Goal: Task Accomplishment & Management: Manage account settings

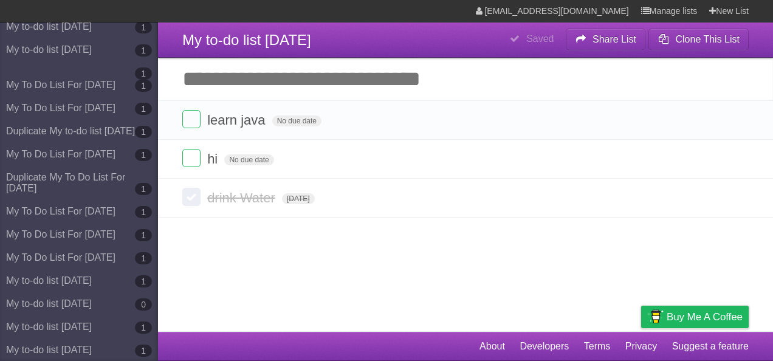
scroll to position [1149, 0]
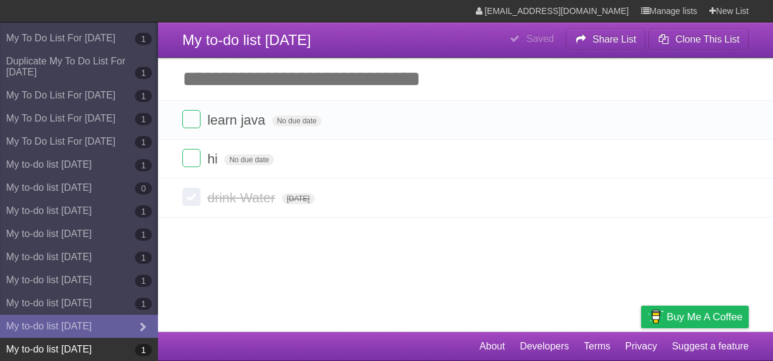
click at [120, 356] on link "My to-do list [DATE] 1" at bounding box center [79, 349] width 158 height 23
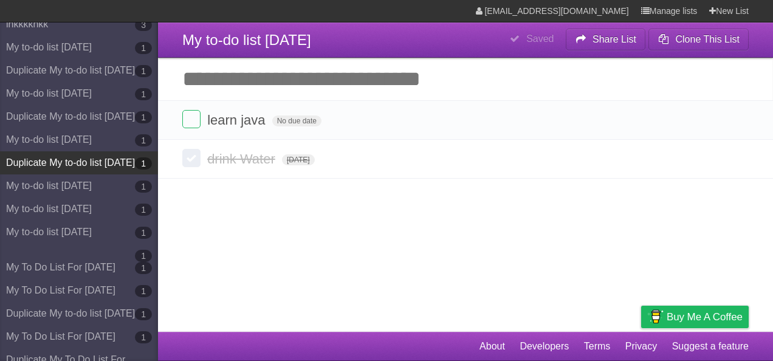
scroll to position [1149, 0]
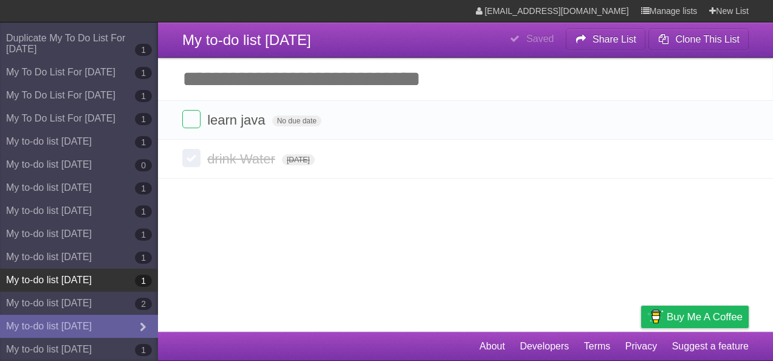
scroll to position [1172, 0]
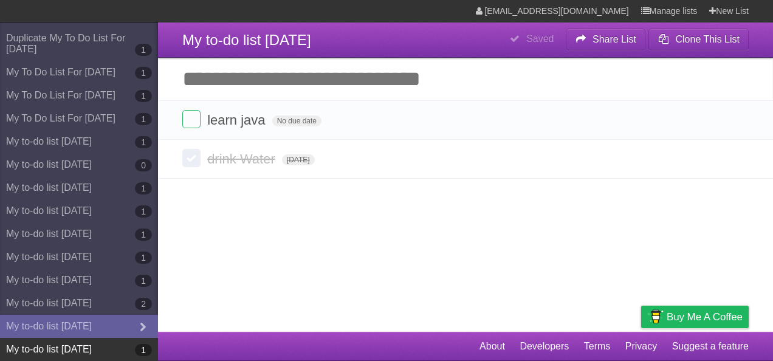
click at [69, 348] on link "My to-do list [DATE] 1" at bounding box center [79, 349] width 158 height 23
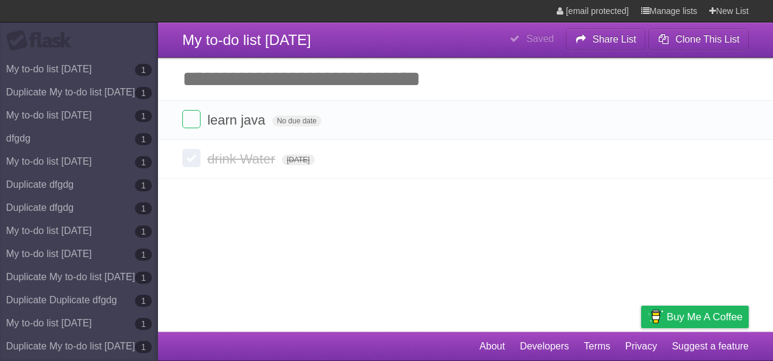
type span "[DATE]"
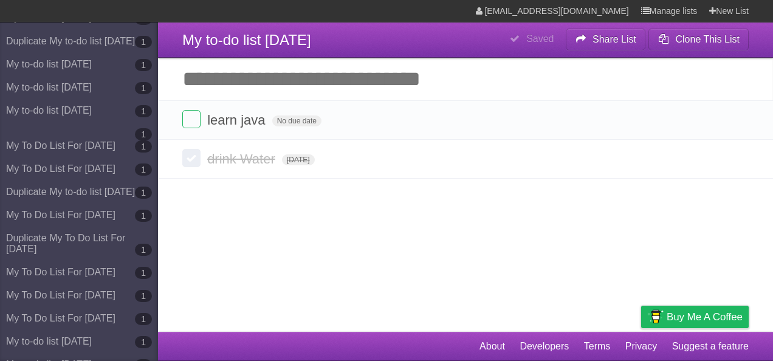
scroll to position [1172, 0]
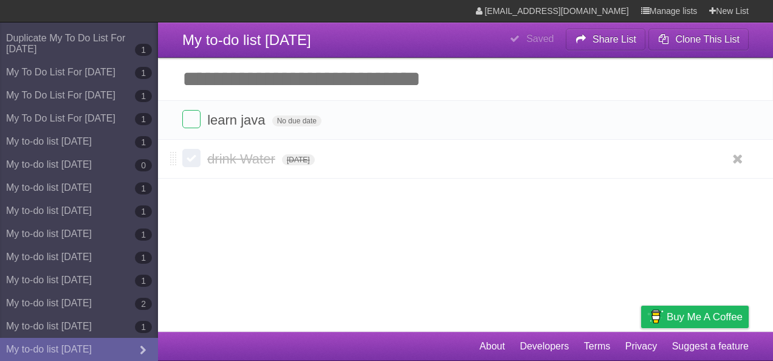
drag, startPoint x: 167, startPoint y: 156, endPoint x: 171, endPoint y: 175, distance: 19.5
click at [171, 175] on li "drink Water Tue Sep 30 2025 White Red Blue Green Purple Orange" at bounding box center [465, 159] width 615 height 39
drag, startPoint x: 174, startPoint y: 158, endPoint x: 186, endPoint y: 190, distance: 34.4
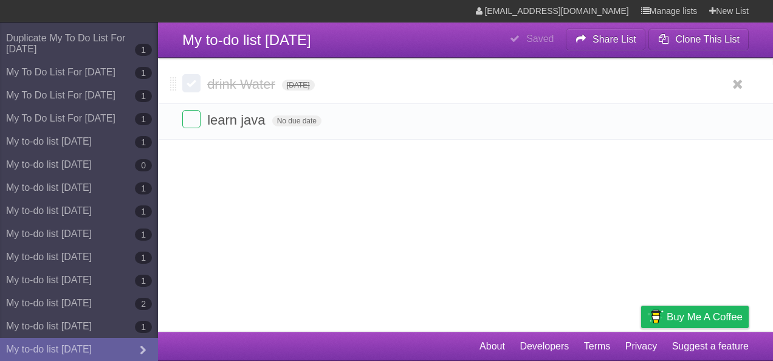
drag, startPoint x: 171, startPoint y: 158, endPoint x: 178, endPoint y: 83, distance: 75.6
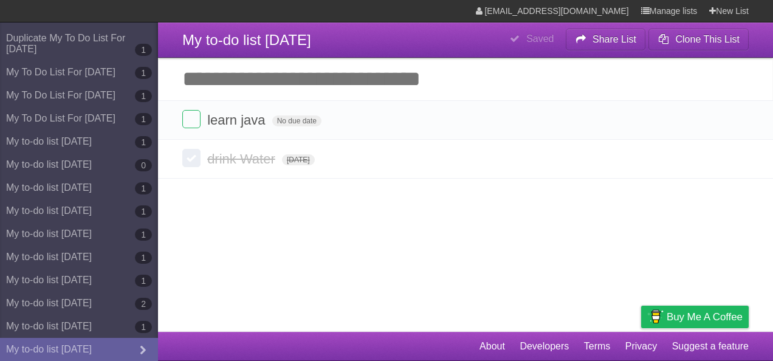
click at [285, 81] on input "Add another task" at bounding box center [465, 79] width 615 height 43
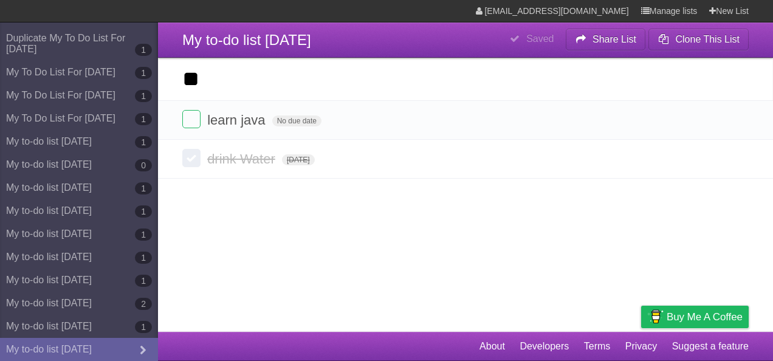
type input "*"
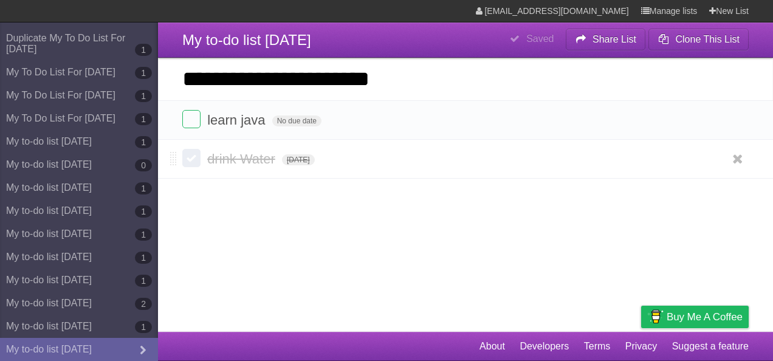
type input "**********"
click at [232, 86] on input "**********" at bounding box center [465, 79] width 615 height 43
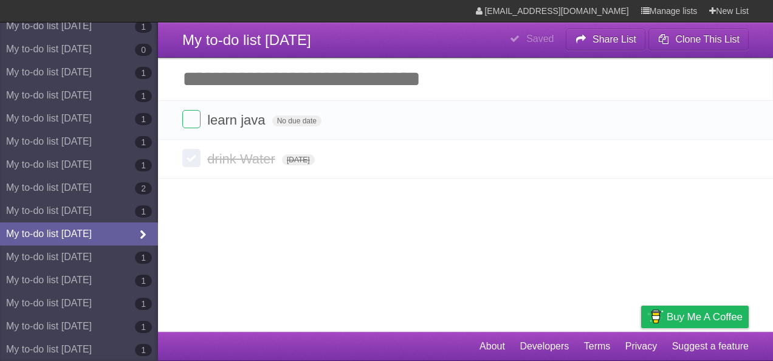
scroll to position [1290, 0]
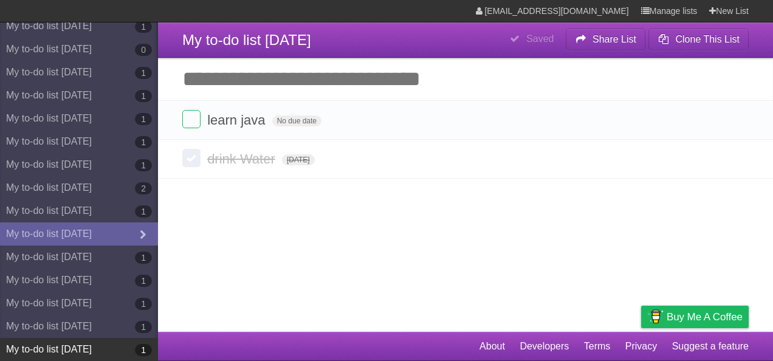
click at [84, 347] on link "My to-do list 09/15/2025 1" at bounding box center [79, 349] width 158 height 23
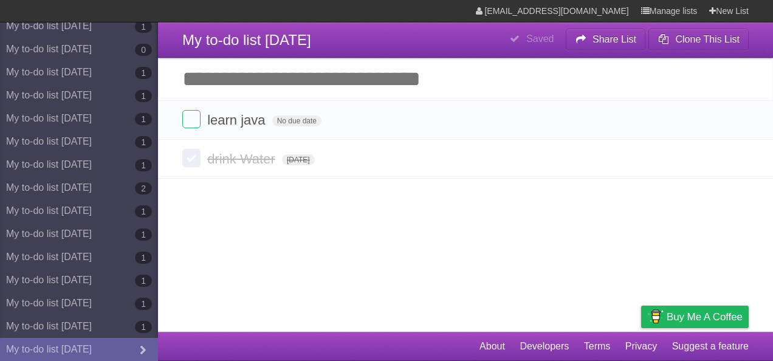
scroll to position [1290, 0]
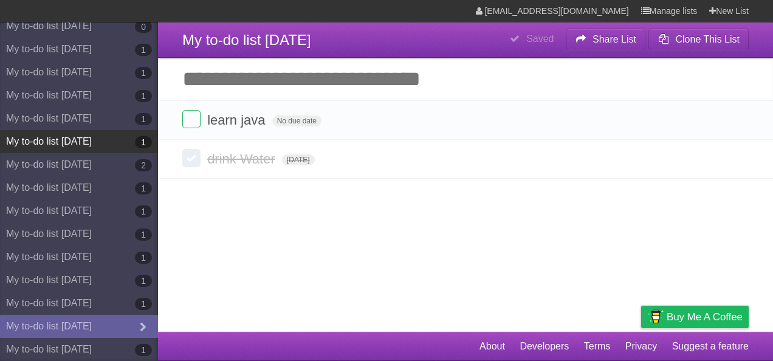
scroll to position [1313, 0]
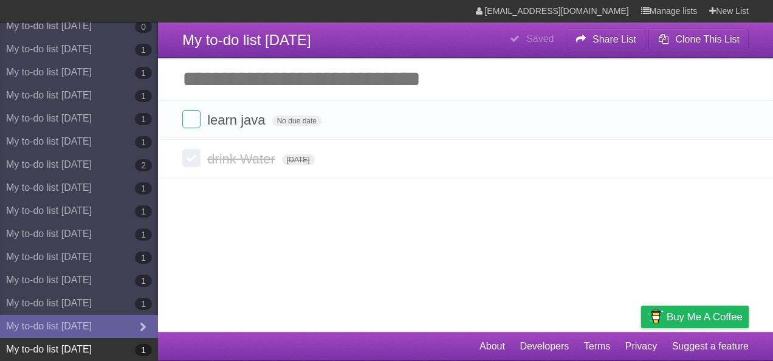
click at [116, 348] on link "My to-do list [DATE] 1" at bounding box center [79, 349] width 158 height 23
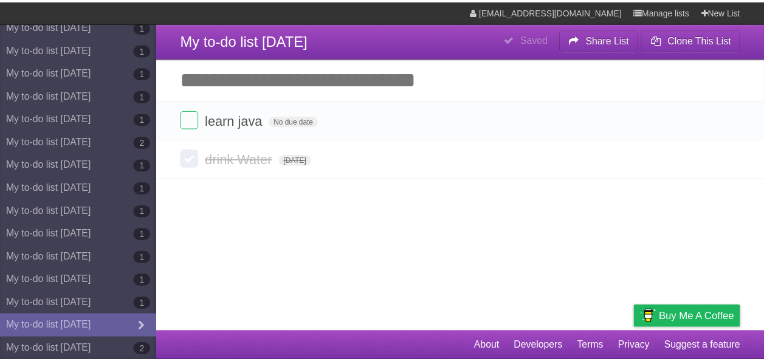
scroll to position [1336, 0]
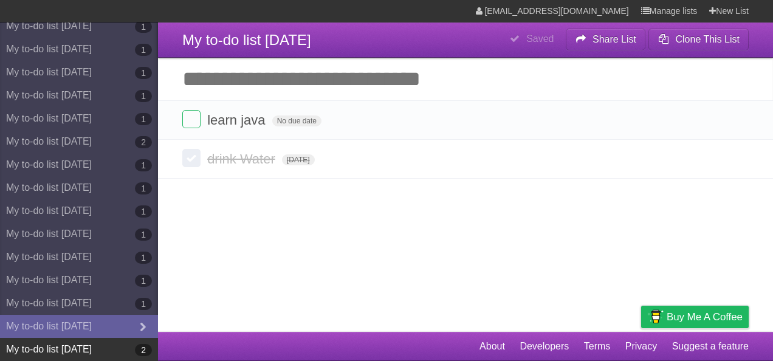
click at [115, 344] on link "My to-do list [DATE] 2" at bounding box center [79, 349] width 158 height 23
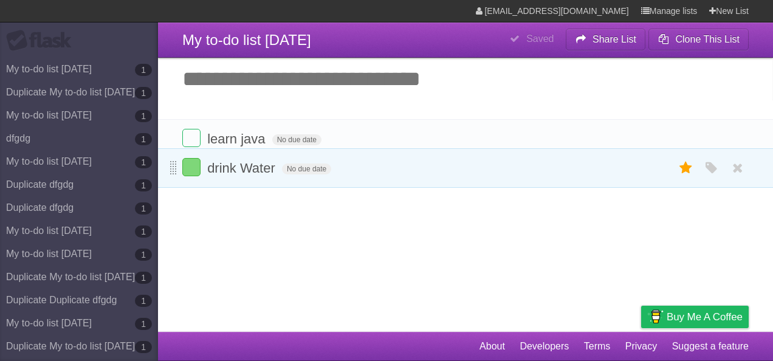
drag, startPoint x: 174, startPoint y: 121, endPoint x: 172, endPoint y: 171, distance: 49.9
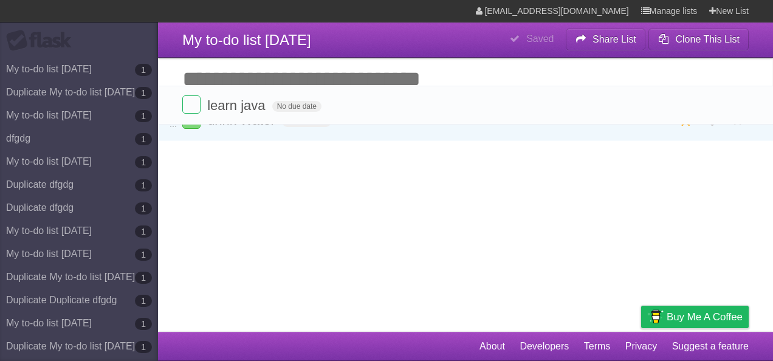
drag, startPoint x: 173, startPoint y: 162, endPoint x: 170, endPoint y: 102, distance: 60.3
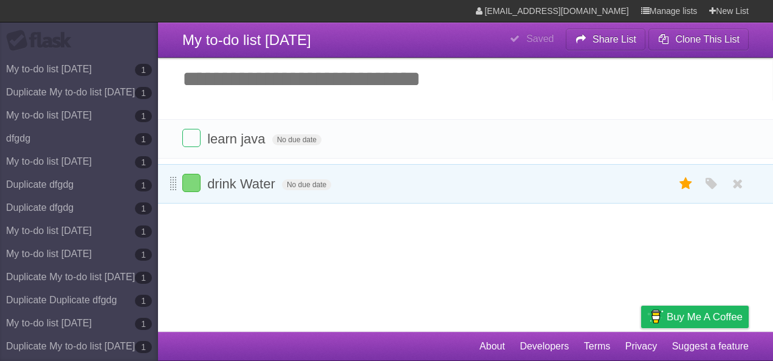
drag, startPoint x: 173, startPoint y: 119, endPoint x: 173, endPoint y: 182, distance: 63.8
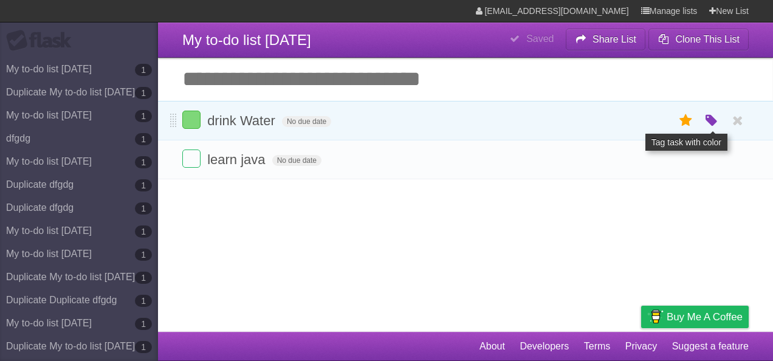
click at [713, 121] on icon "button" at bounding box center [711, 121] width 17 height 16
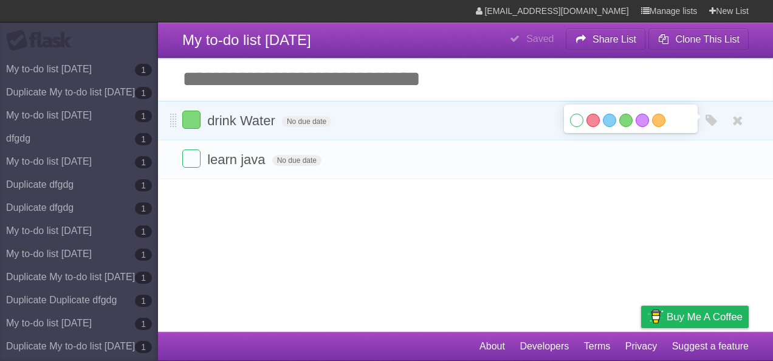
click at [577, 120] on label "White" at bounding box center [576, 120] width 13 height 13
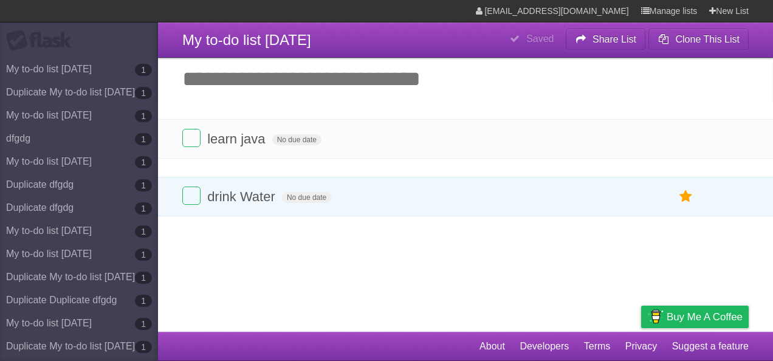
drag, startPoint x: 170, startPoint y: 116, endPoint x: 172, endPoint y: 189, distance: 73.6
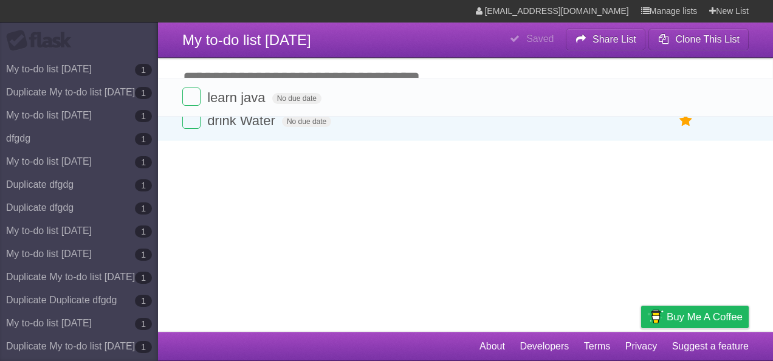
drag, startPoint x: 174, startPoint y: 161, endPoint x: 179, endPoint y: 87, distance: 73.8
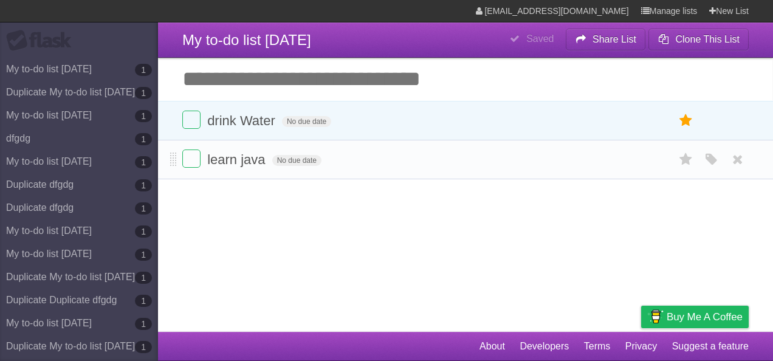
click at [650, 166] on form "learn java No due date White Red Blue Green Purple Orange" at bounding box center [465, 160] width 567 height 20
click at [686, 125] on icon at bounding box center [686, 121] width 17 height 20
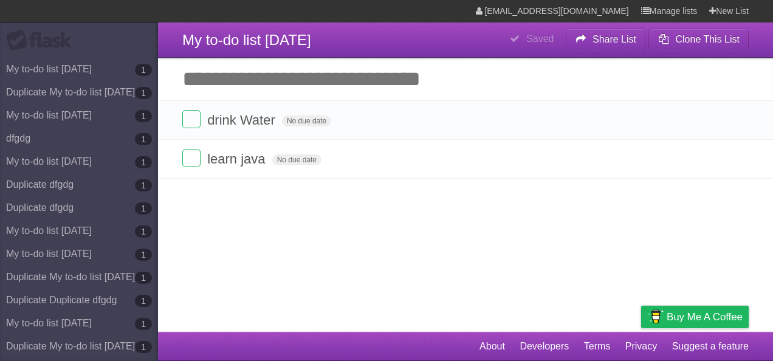
drag, startPoint x: 286, startPoint y: 218, endPoint x: 249, endPoint y: 209, distance: 38.1
click at [286, 218] on article "**********" at bounding box center [386, 166] width 773 height 332
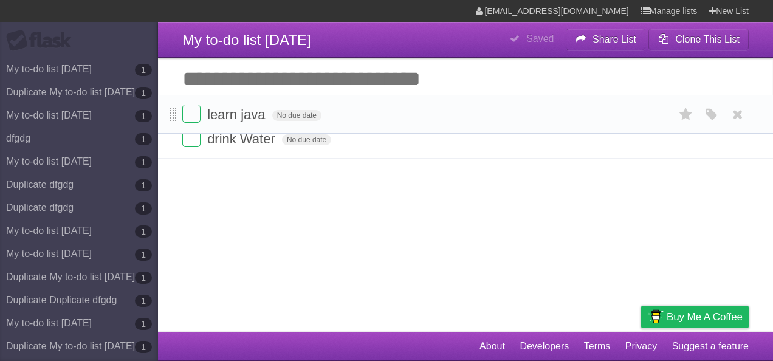
drag, startPoint x: 173, startPoint y: 161, endPoint x: 171, endPoint y: 105, distance: 56.0
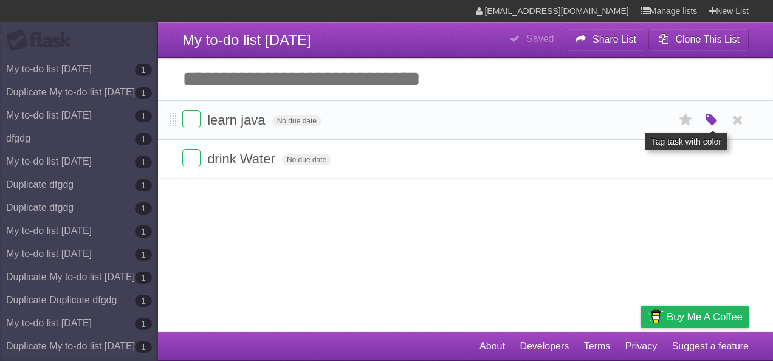
click at [710, 117] on icon "button" at bounding box center [711, 120] width 17 height 16
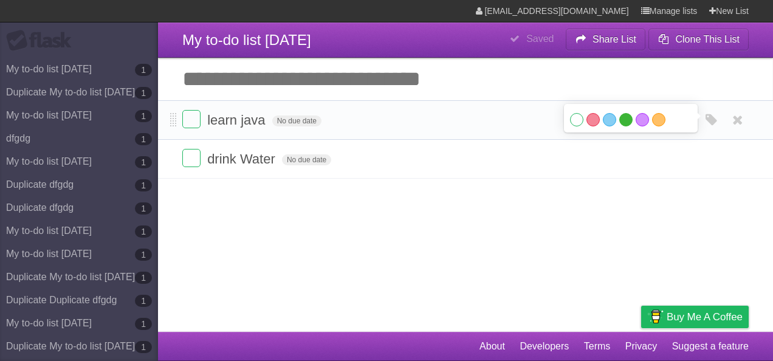
click at [627, 119] on label "Green" at bounding box center [626, 119] width 13 height 13
click at [349, 207] on article "**********" at bounding box center [386, 166] width 773 height 332
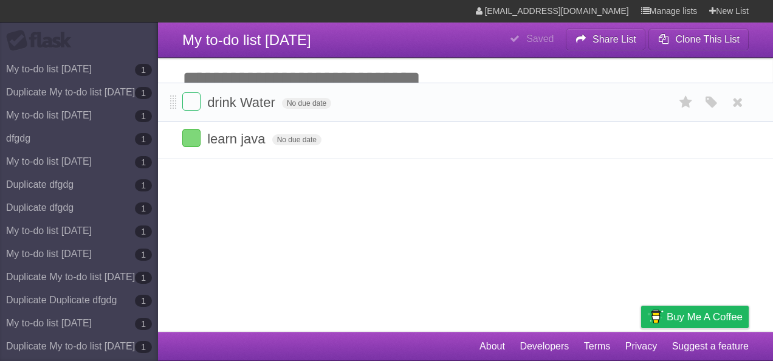
drag, startPoint x: 173, startPoint y: 159, endPoint x: 167, endPoint y: 90, distance: 69.6
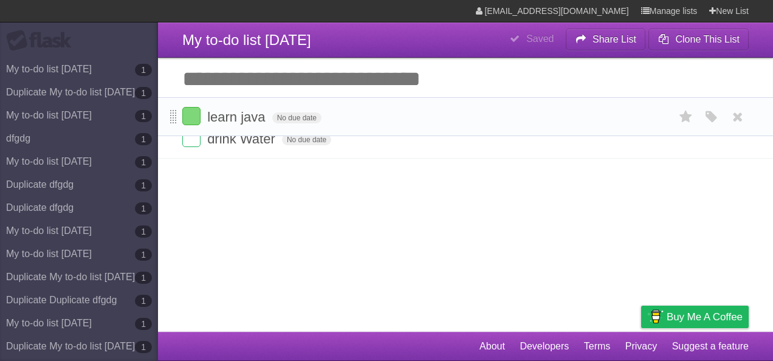
drag, startPoint x: 173, startPoint y: 163, endPoint x: 174, endPoint y: 97, distance: 65.7
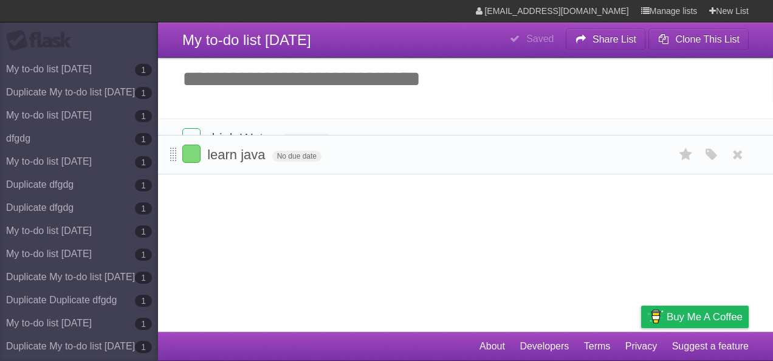
drag, startPoint x: 172, startPoint y: 116, endPoint x: 173, endPoint y: 154, distance: 37.7
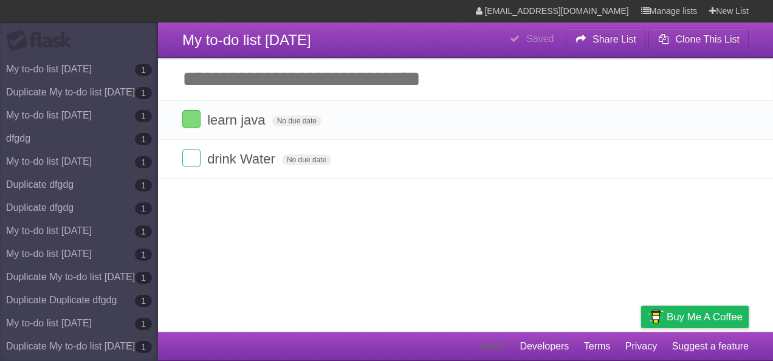
click at [497, 343] on link "About" at bounding box center [493, 346] width 26 height 23
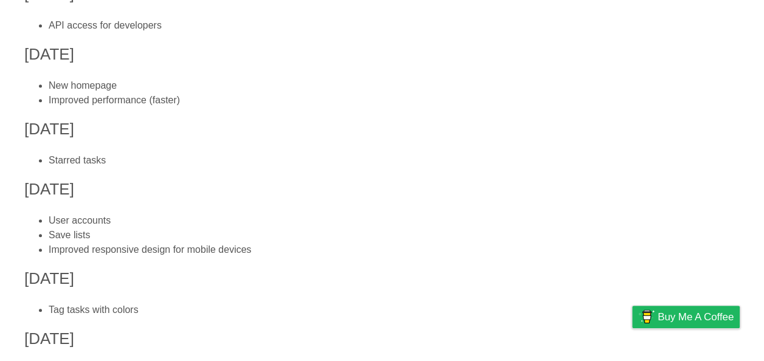
scroll to position [758, 0]
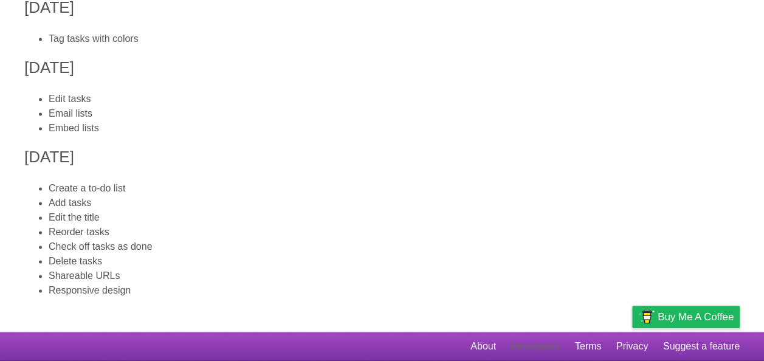
click at [533, 347] on link "Developers" at bounding box center [535, 346] width 49 height 23
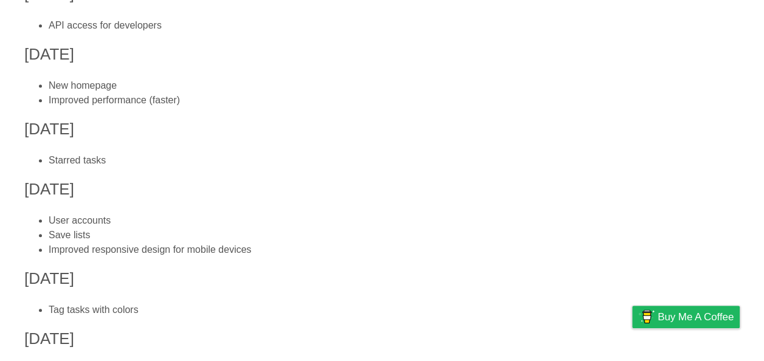
scroll to position [758, 0]
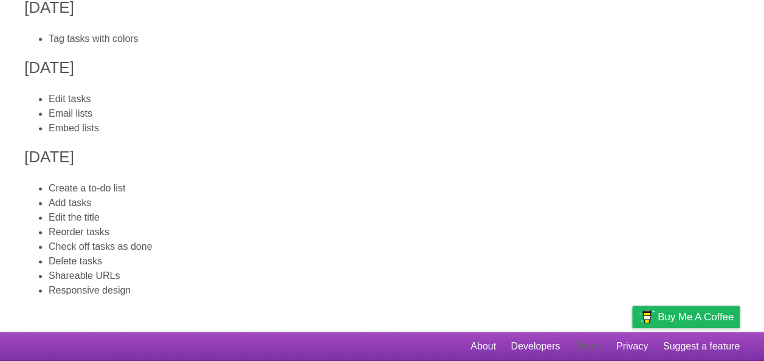
click at [581, 347] on link "Terms" at bounding box center [588, 346] width 27 height 23
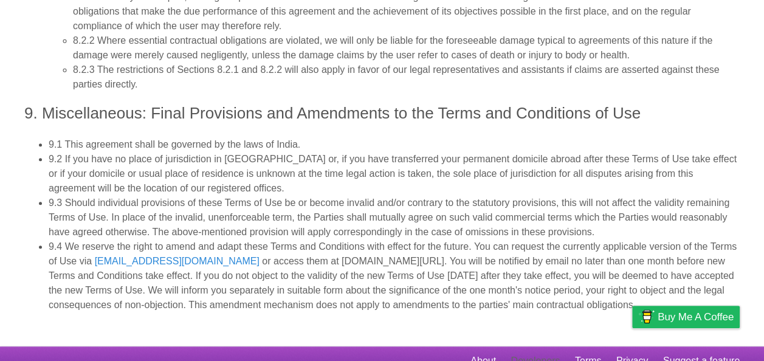
click at [535, 350] on link "Developers" at bounding box center [535, 361] width 49 height 23
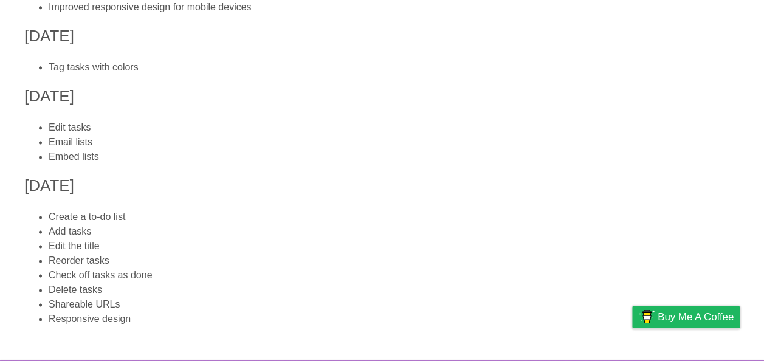
scroll to position [758, 0]
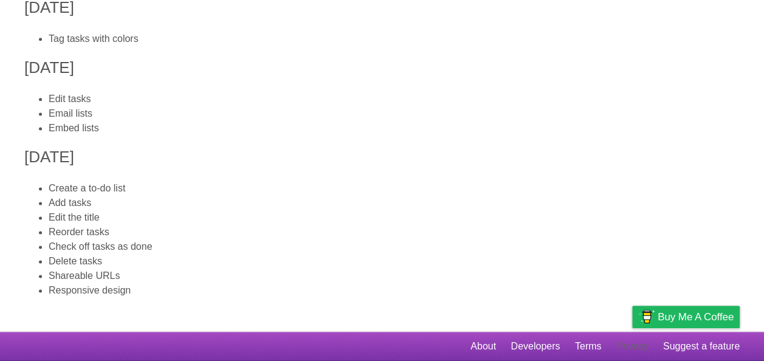
click at [623, 348] on link "Privacy" at bounding box center [633, 346] width 32 height 23
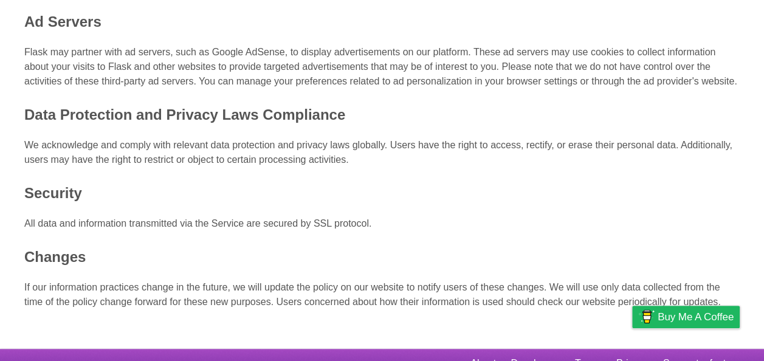
scroll to position [437, 0]
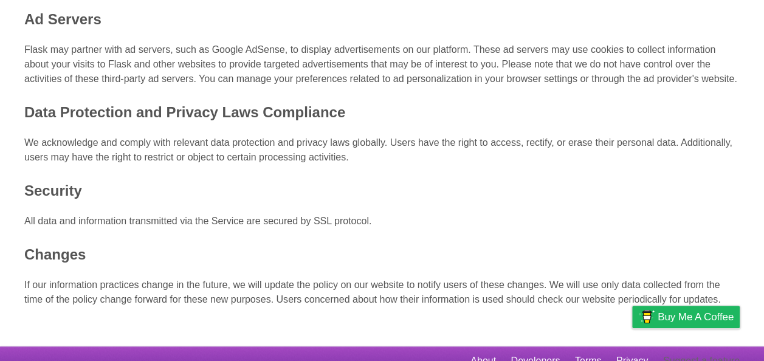
click at [705, 350] on link "Suggest a feature" at bounding box center [701, 361] width 77 height 23
click at [483, 350] on link "About" at bounding box center [484, 361] width 26 height 23
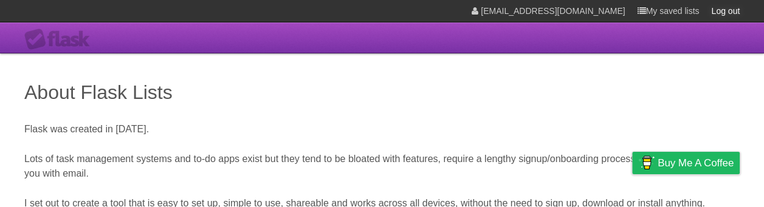
drag, startPoint x: 727, startPoint y: 11, endPoint x: 726, endPoint y: 49, distance: 37.7
click at [727, 11] on link "Log out" at bounding box center [725, 11] width 29 height 22
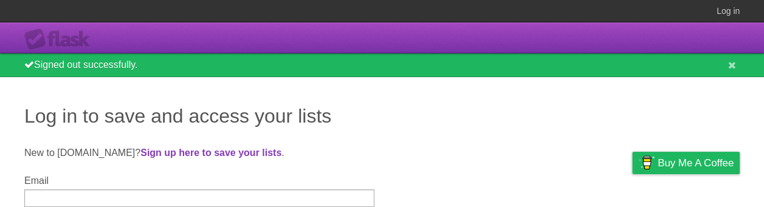
type input "*****"
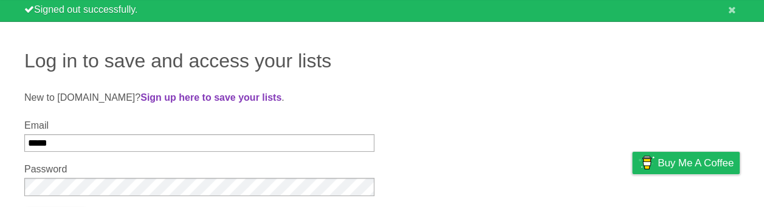
scroll to position [122, 0]
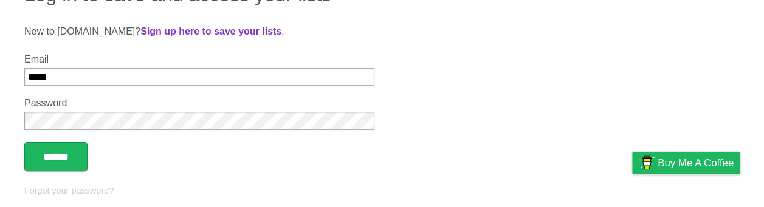
click at [80, 80] on input "*****" at bounding box center [199, 77] width 350 height 18
type input "**********"
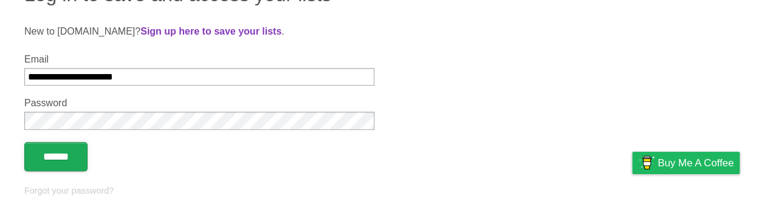
click at [74, 159] on input "******" at bounding box center [55, 156] width 63 height 29
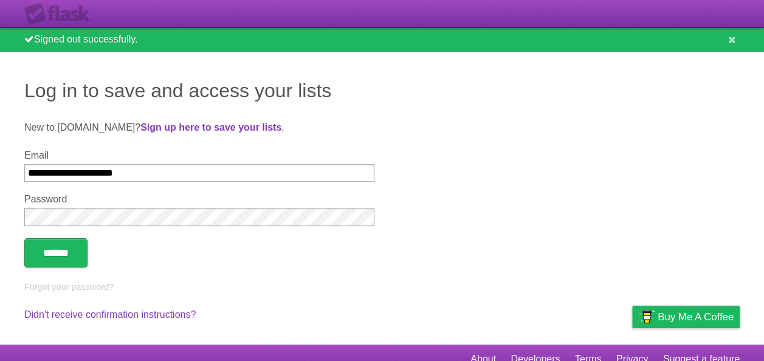
scroll to position [40, 0]
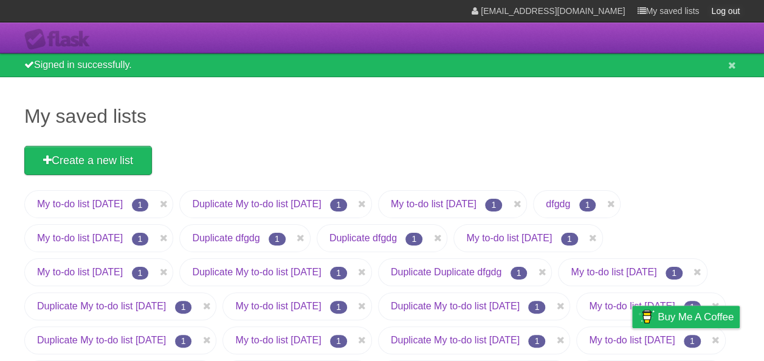
click at [727, 7] on link "Log out" at bounding box center [725, 11] width 29 height 22
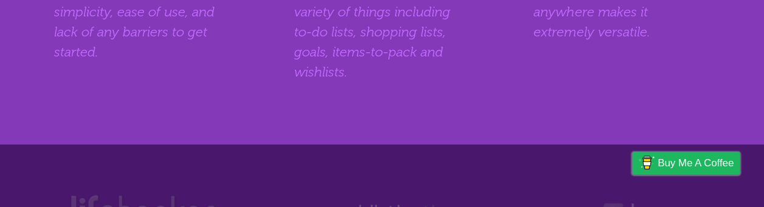
scroll to position [755, 0]
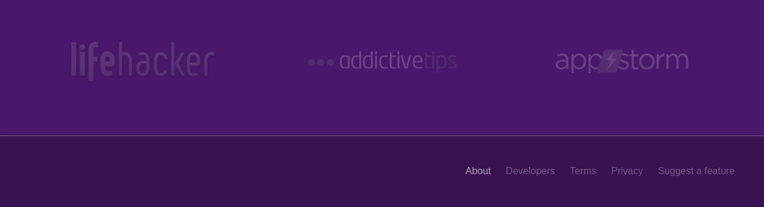
click at [474, 173] on link "About" at bounding box center [479, 171] width 26 height 23
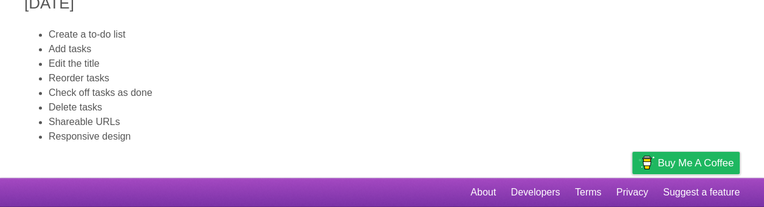
scroll to position [935, 0]
click at [632, 196] on link "Privacy" at bounding box center [633, 192] width 32 height 23
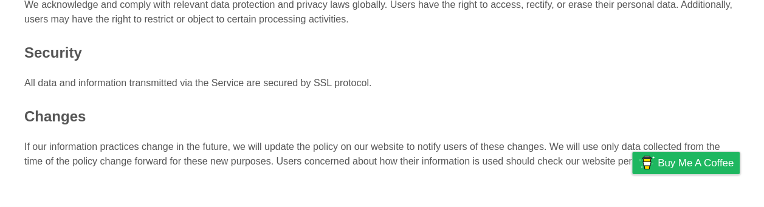
scroll to position [591, 0]
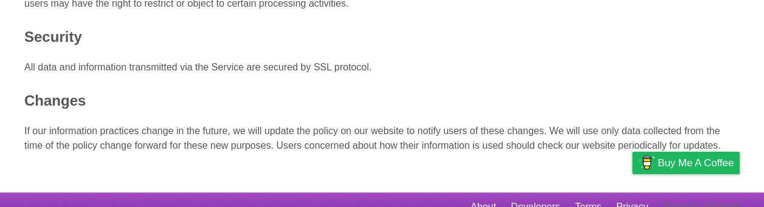
click at [688, 198] on link "Suggest a feature" at bounding box center [701, 207] width 77 height 23
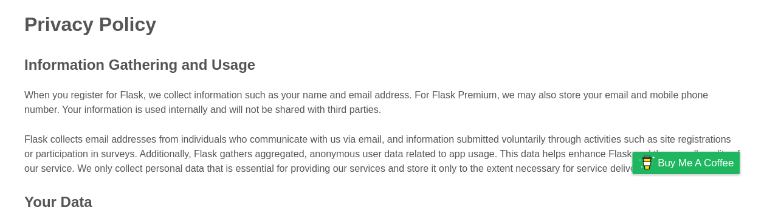
scroll to position [0, 0]
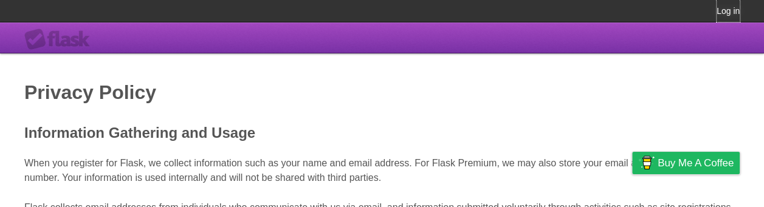
drag, startPoint x: 731, startPoint y: 10, endPoint x: 716, endPoint y: 23, distance: 20.3
click at [731, 10] on link "Log in" at bounding box center [728, 11] width 23 height 22
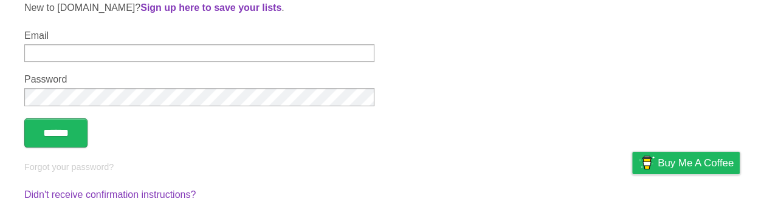
type input "*****"
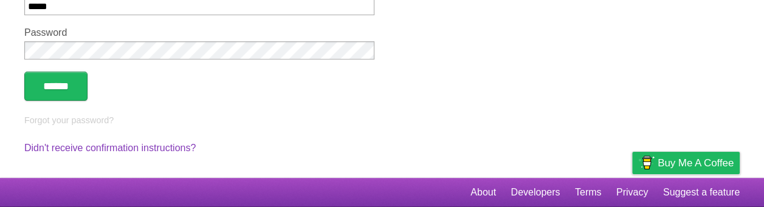
scroll to position [109, 0]
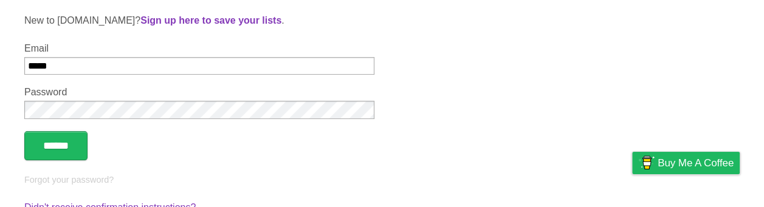
click at [110, 64] on input "*****" at bounding box center [199, 66] width 350 height 18
type input "**********"
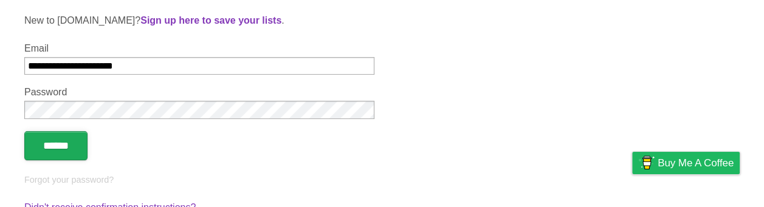
click at [67, 142] on input "******" at bounding box center [55, 145] width 63 height 29
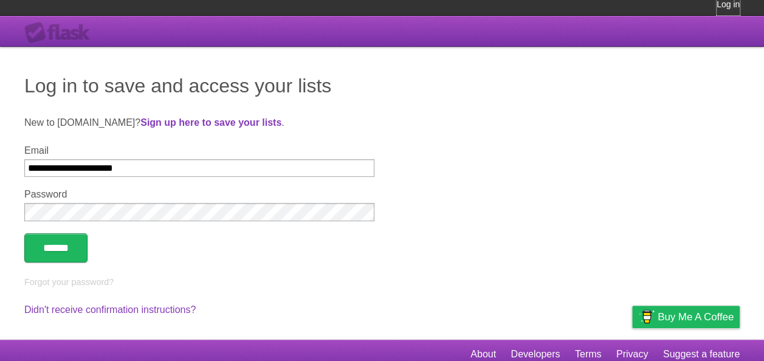
scroll to position [0, 0]
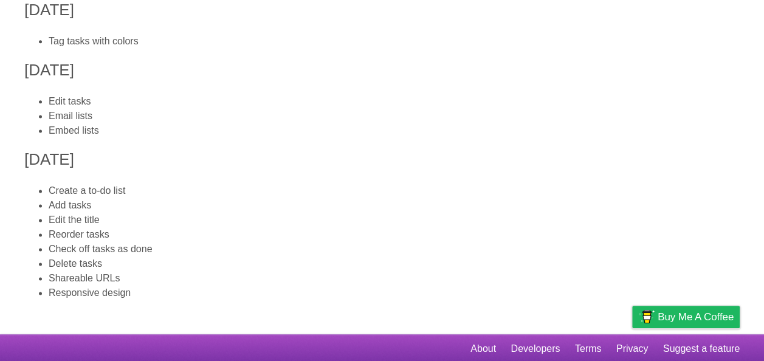
scroll to position [758, 0]
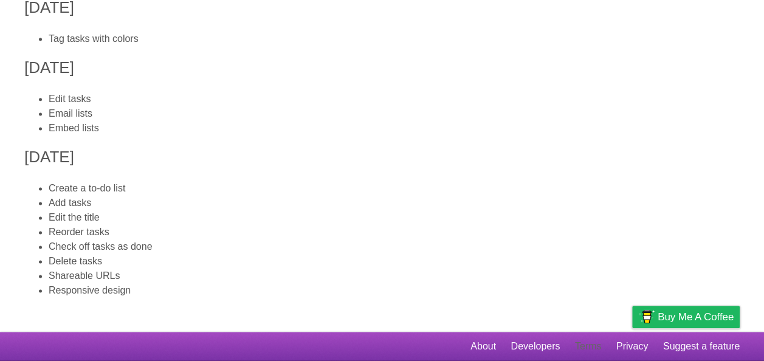
click at [591, 344] on link "Terms" at bounding box center [588, 346] width 27 height 23
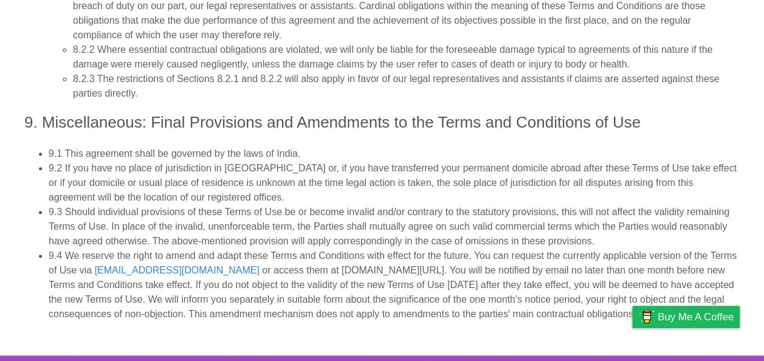
scroll to position [2703, 0]
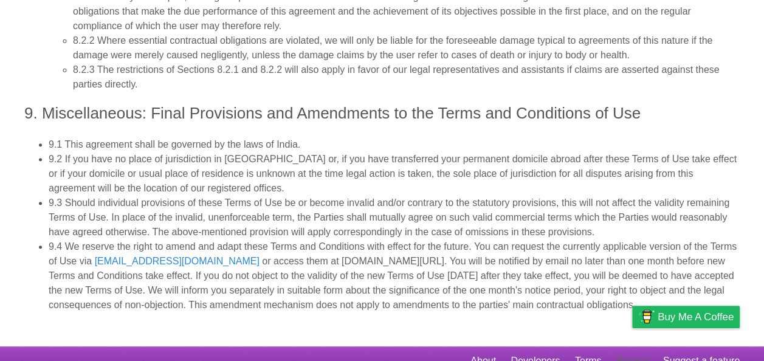
click at [628, 350] on link "Privacy" at bounding box center [633, 361] width 32 height 23
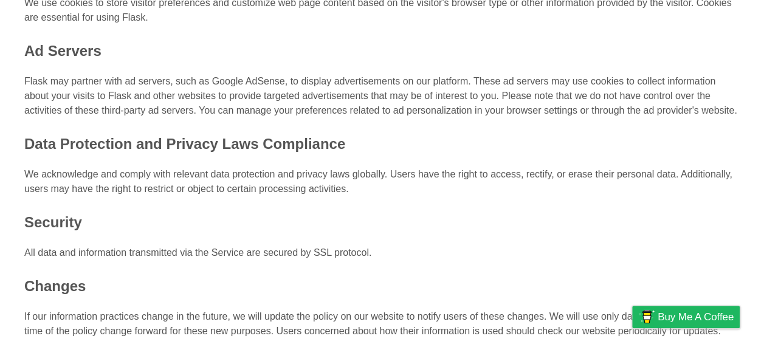
scroll to position [437, 0]
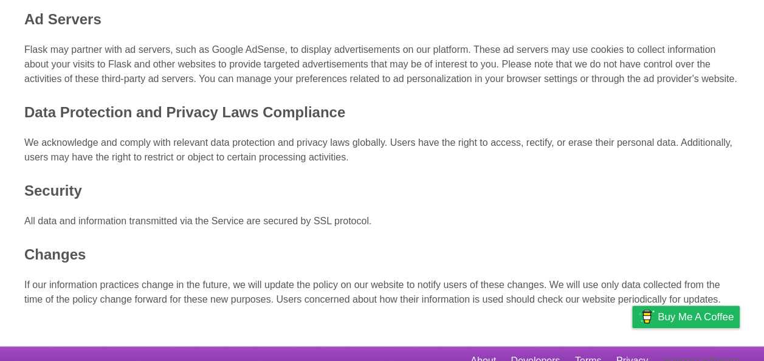
click at [684, 350] on link "Suggest a feature" at bounding box center [701, 361] width 77 height 23
click at [701, 350] on link "Suggest a feature" at bounding box center [701, 361] width 77 height 23
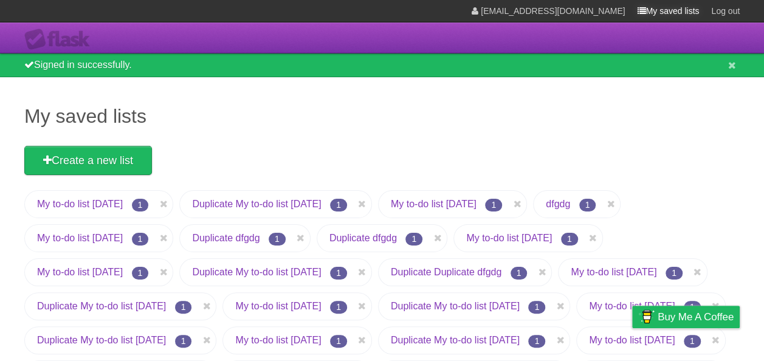
click at [673, 7] on link "My saved lists" at bounding box center [668, 11] width 62 height 22
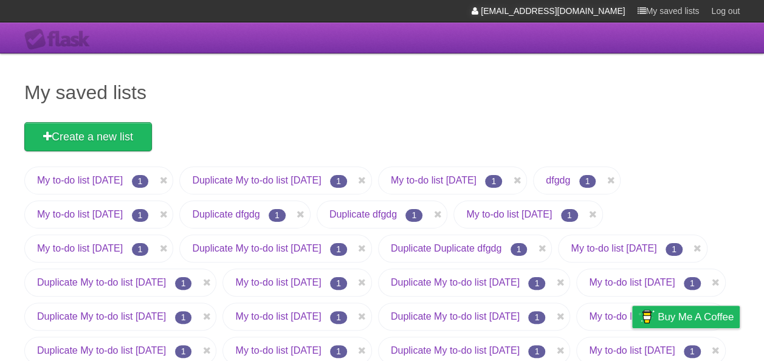
click at [557, 7] on link "[EMAIL_ADDRESS][DOMAIN_NAME]" at bounding box center [548, 11] width 153 height 22
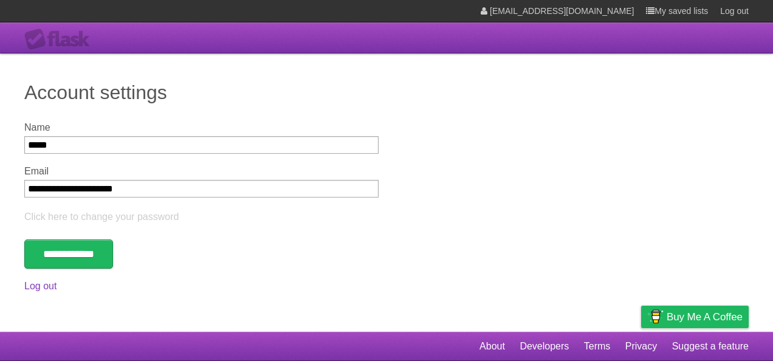
click at [45, 38] on div "Flask" at bounding box center [60, 40] width 73 height 22
